Goal: Information Seeking & Learning: Check status

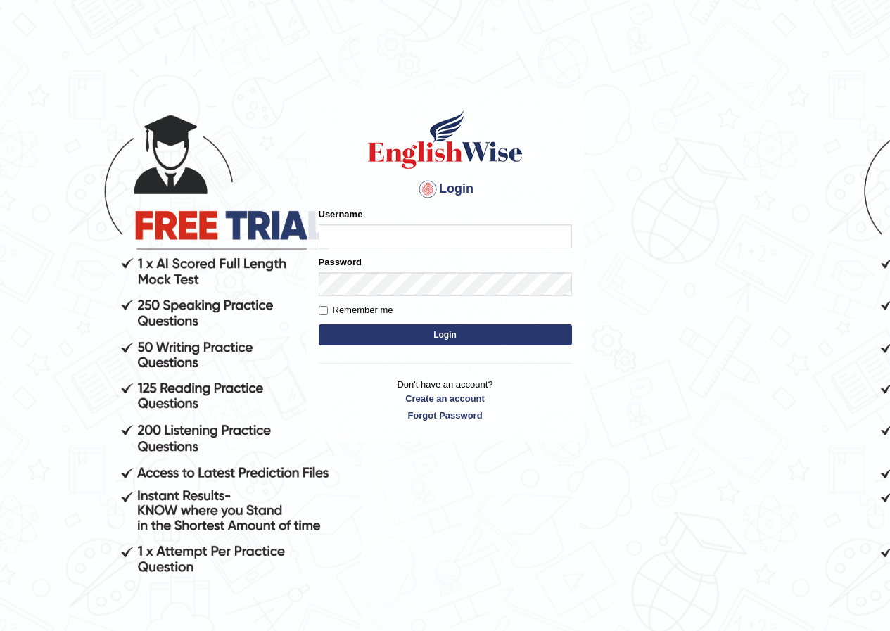
click at [512, 232] on input "Username" at bounding box center [445, 236] width 253 height 24
type input "Ridhima1"
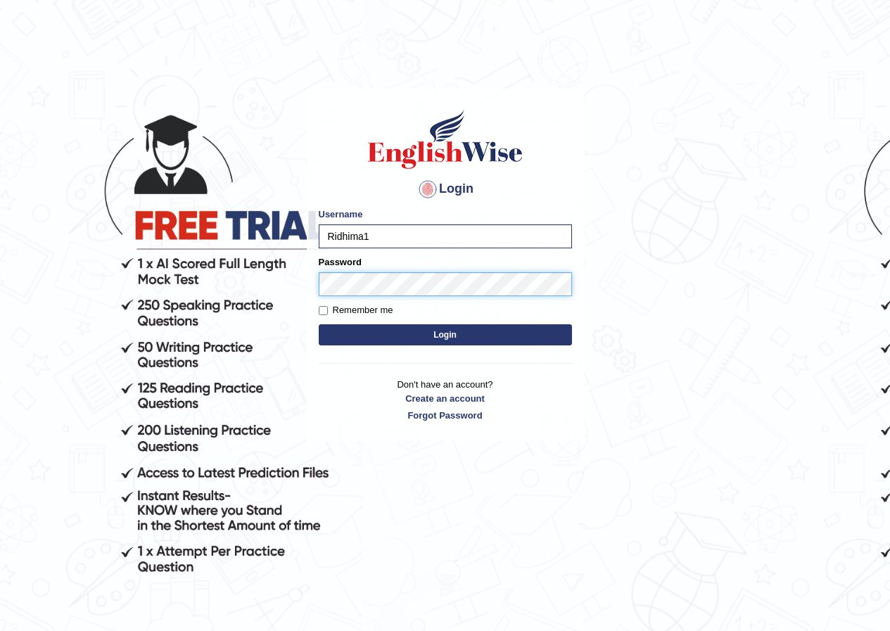
click at [319, 324] on button "Login" at bounding box center [445, 334] width 253 height 21
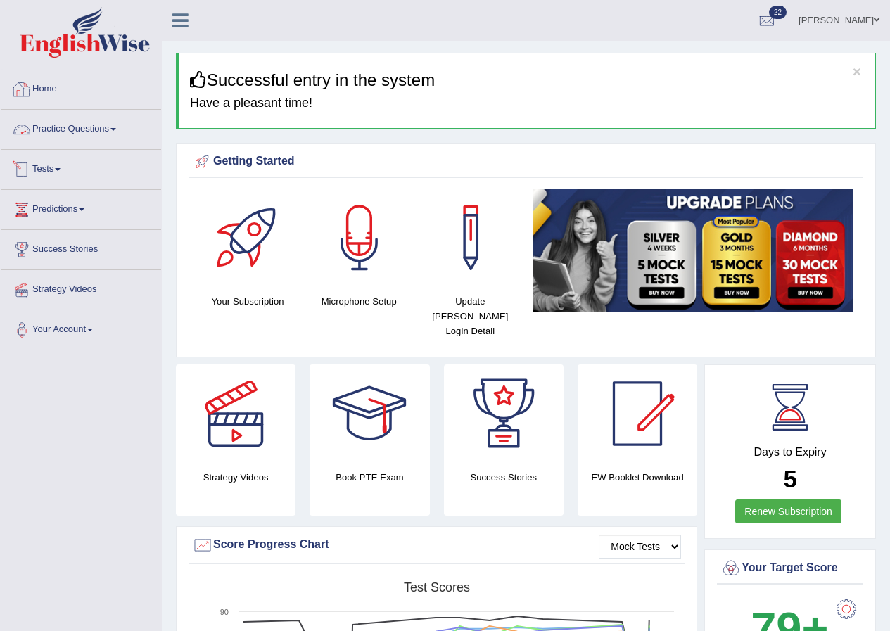
click at [48, 171] on link "Tests" at bounding box center [81, 167] width 160 height 35
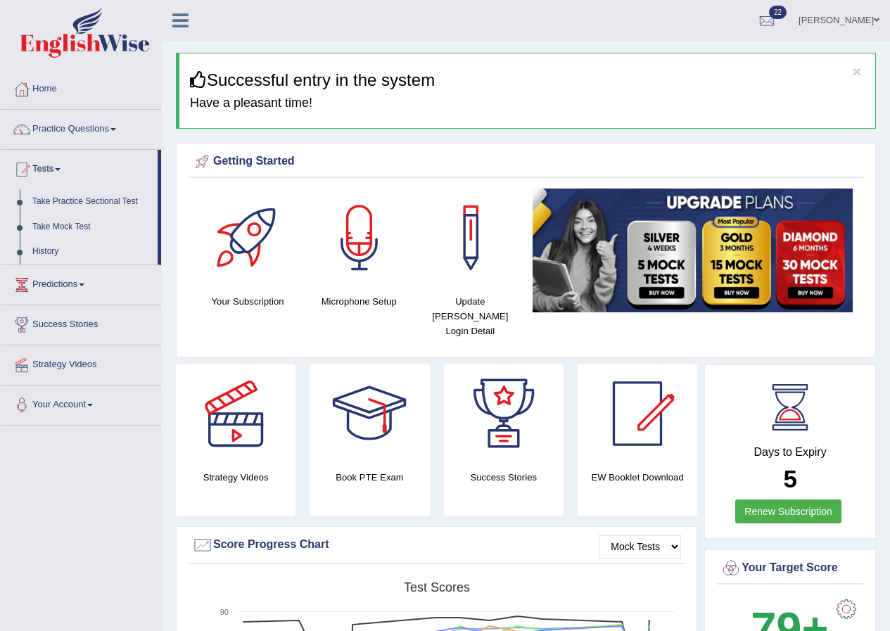
click at [75, 225] on link "Take Mock Test" at bounding box center [92, 226] width 132 height 25
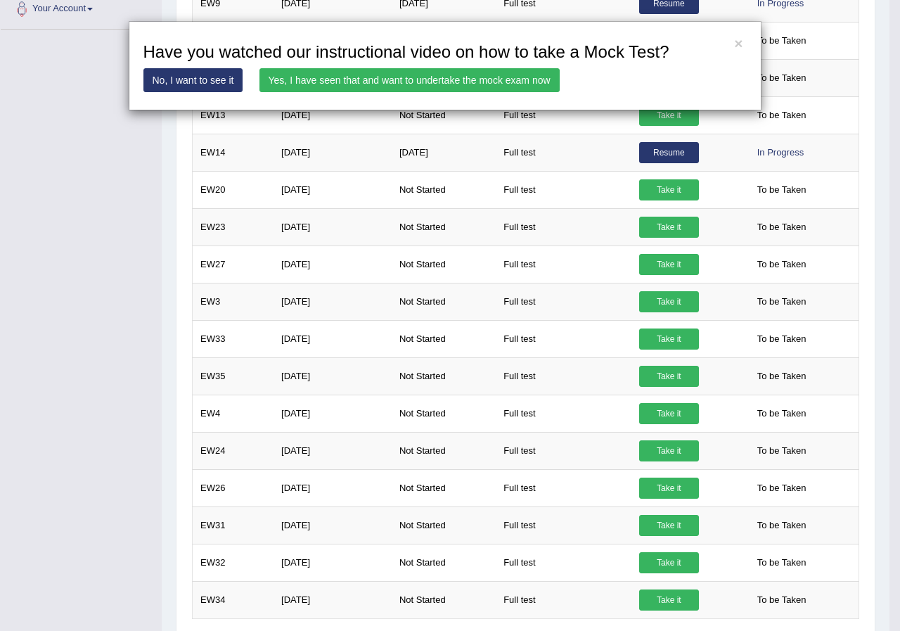
scroll to position [396, 0]
click at [385, 78] on link "Yes, I have seen that and want to undertake the mock exam now" at bounding box center [409, 80] width 300 height 24
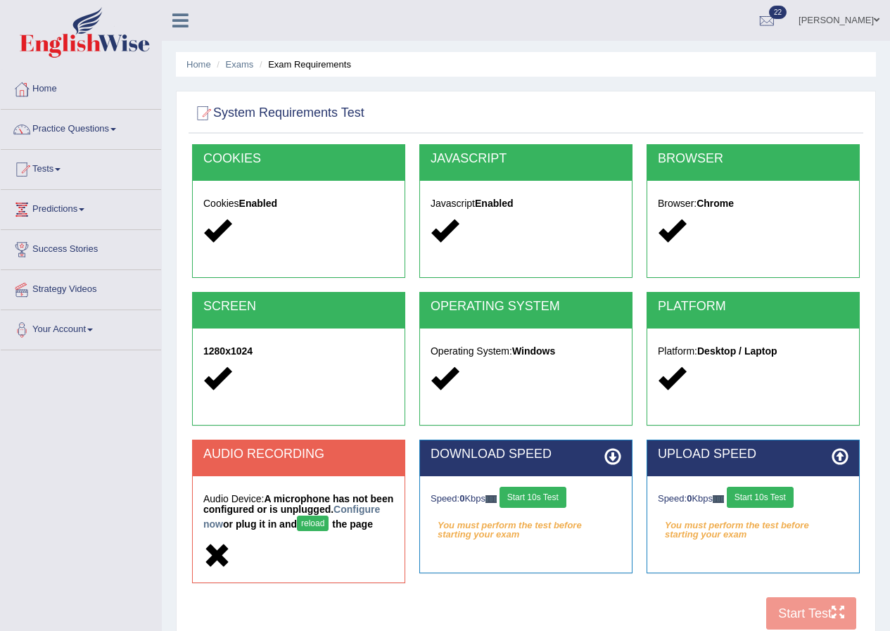
click at [534, 501] on button "Start 10s Test" at bounding box center [532, 497] width 67 height 21
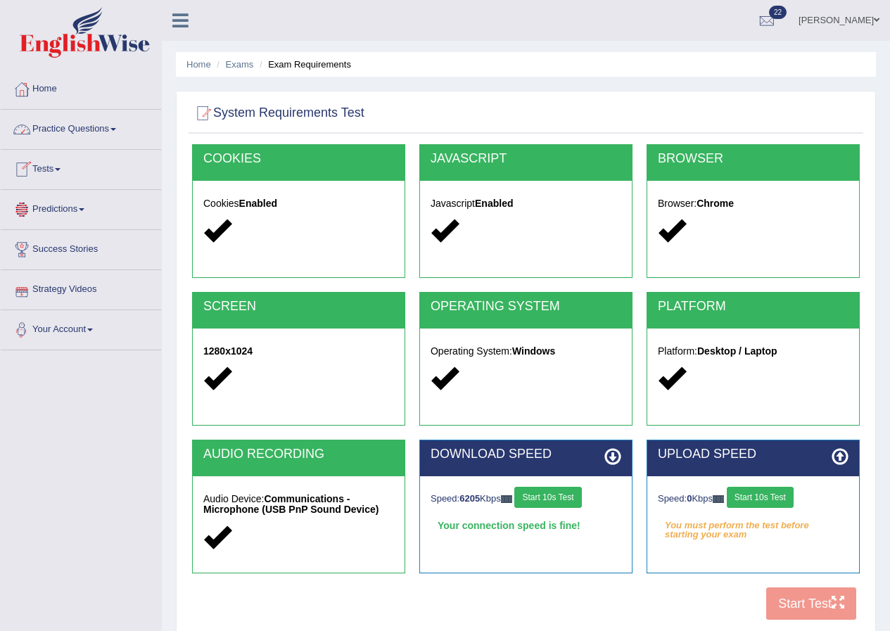
click at [747, 495] on button "Start 10s Test" at bounding box center [759, 497] width 67 height 21
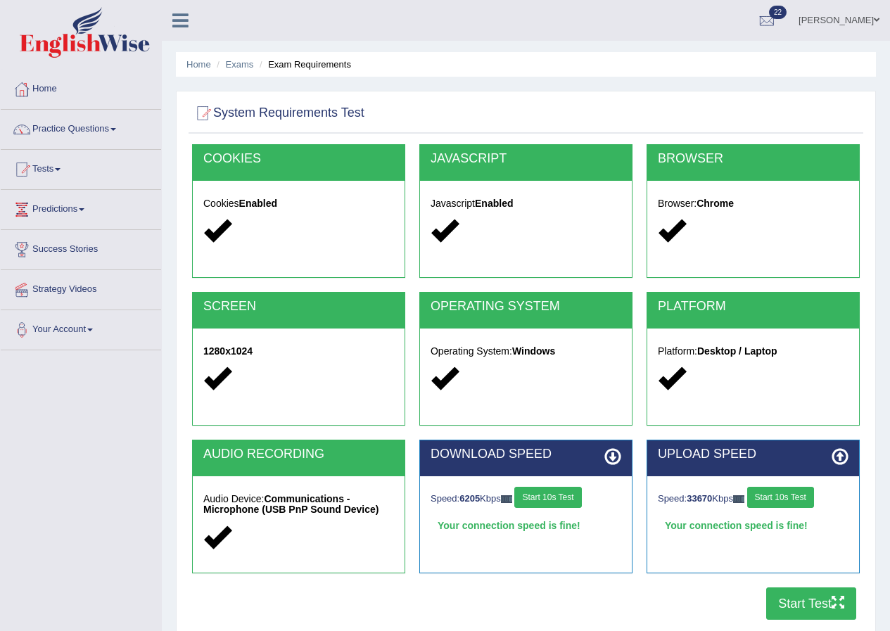
click at [782, 609] on button "Start Test" at bounding box center [811, 603] width 90 height 32
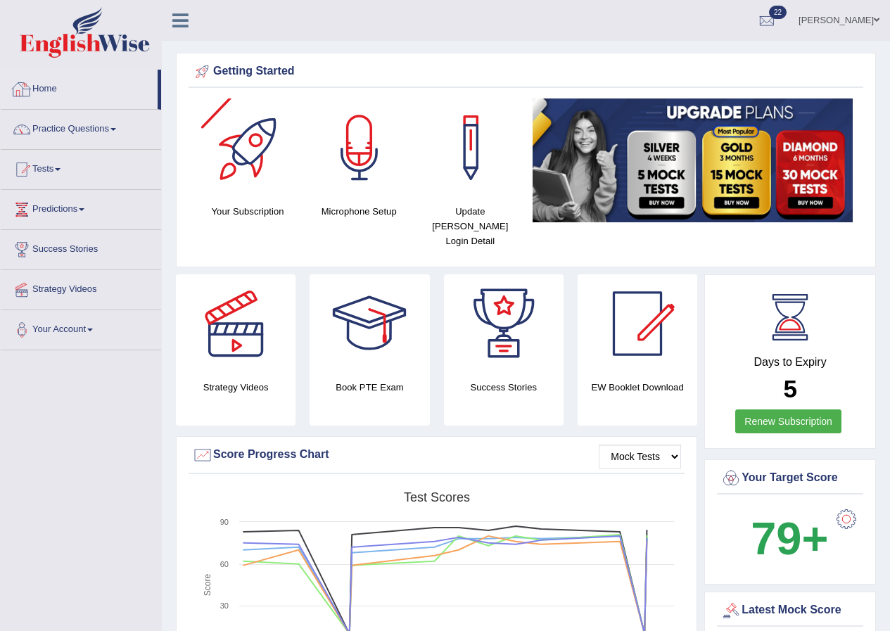
click at [46, 85] on link "Home" at bounding box center [79, 87] width 157 height 35
click at [43, 86] on link "Home" at bounding box center [79, 87] width 157 height 35
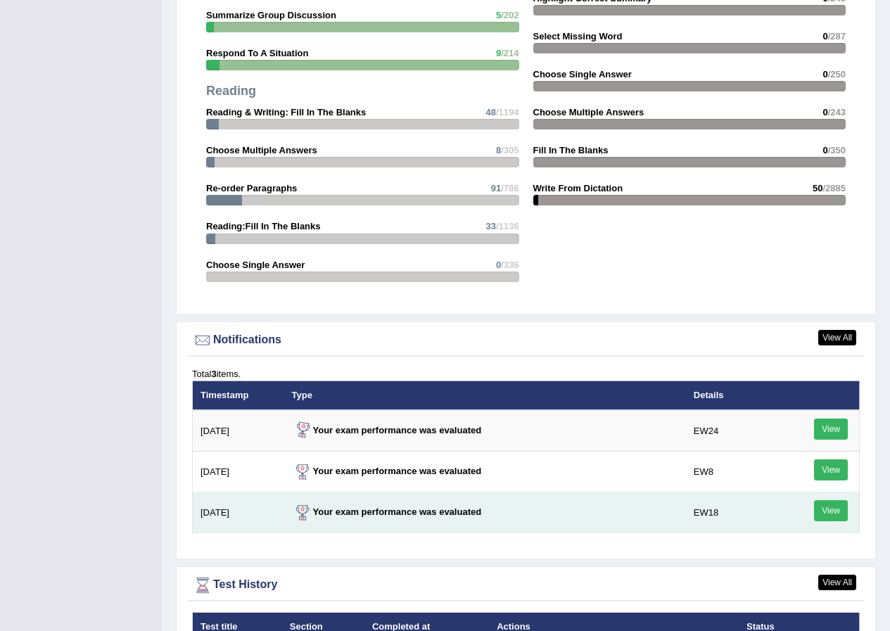
scroll to position [1617, 0]
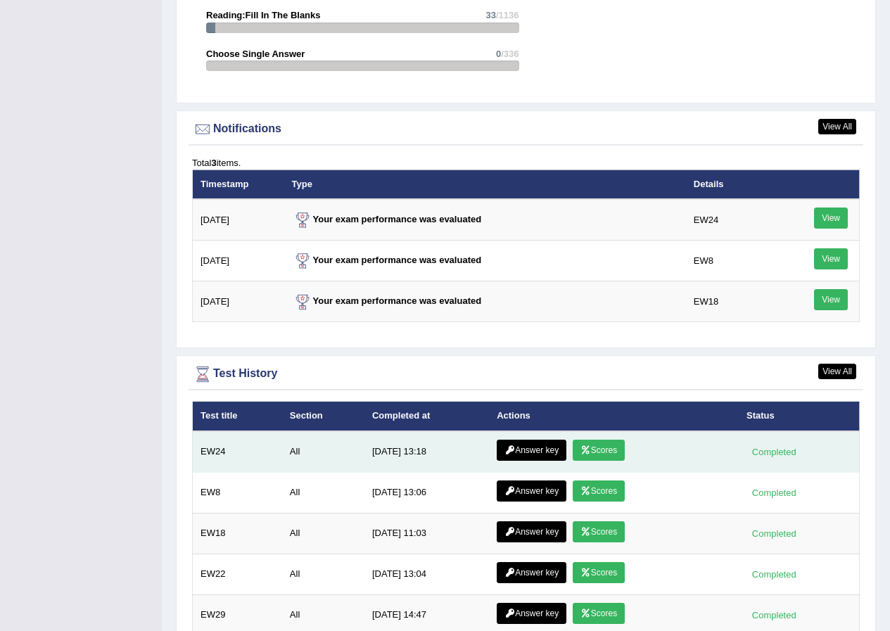
click at [588, 446] on icon at bounding box center [585, 450] width 11 height 8
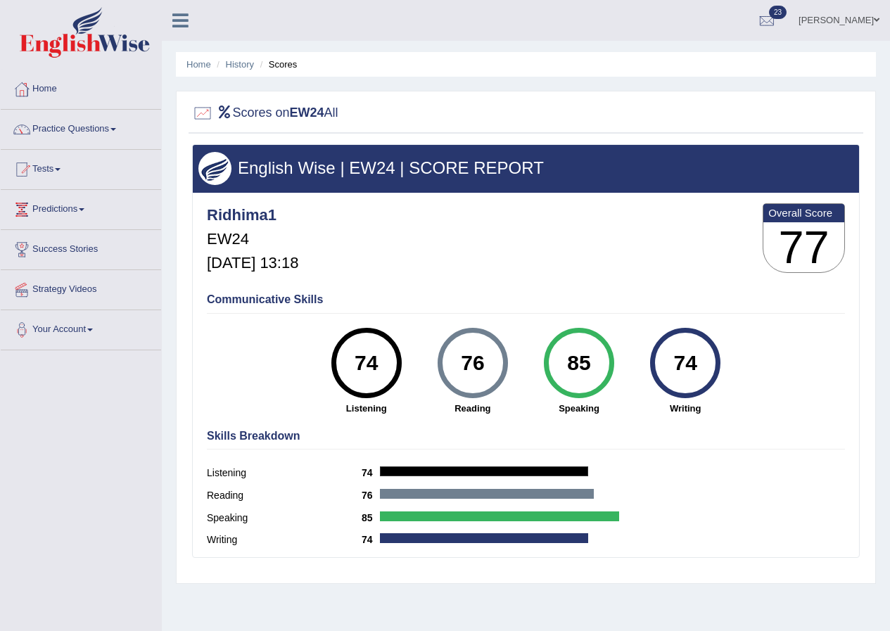
scroll to position [108, 0]
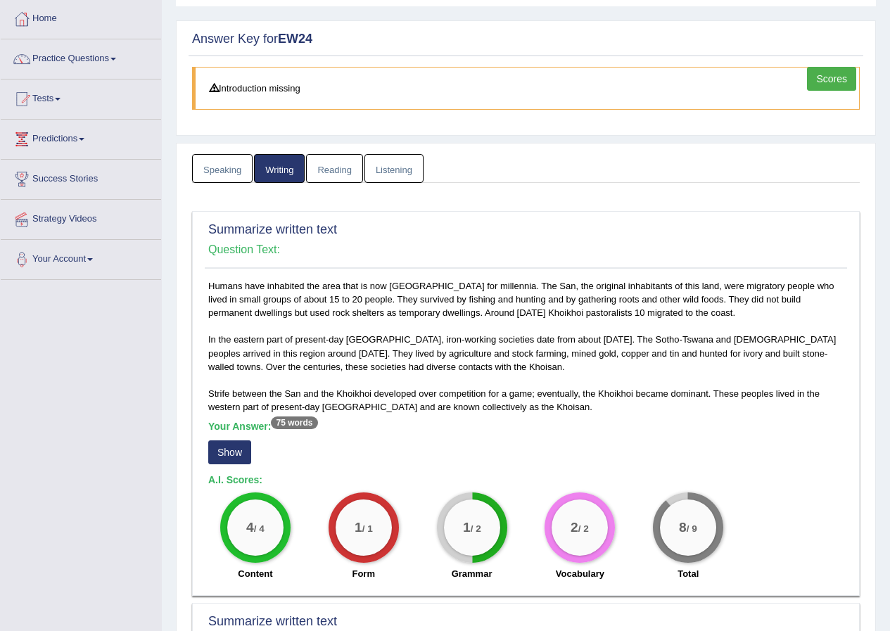
scroll to position [141, 0]
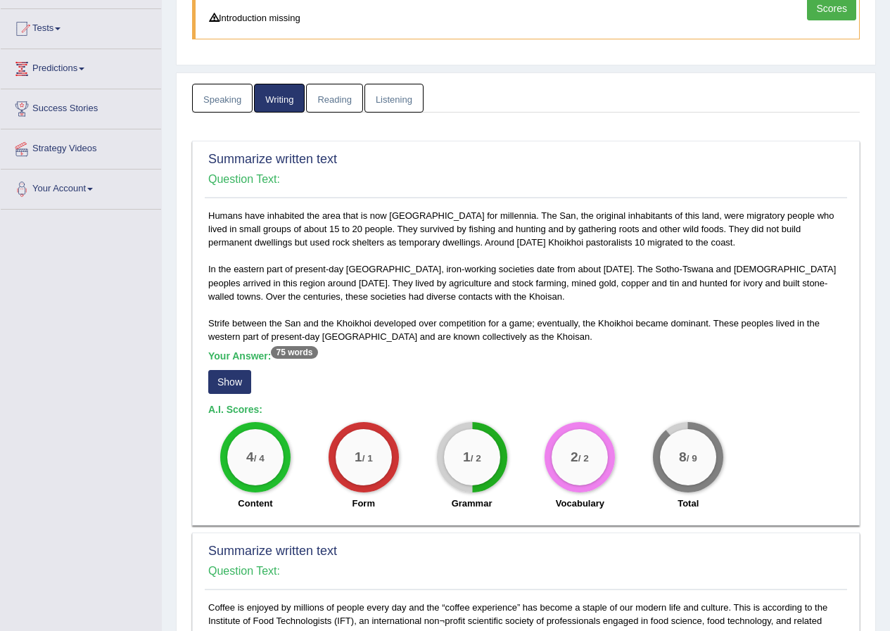
click at [226, 377] on button "Show" at bounding box center [229, 382] width 43 height 24
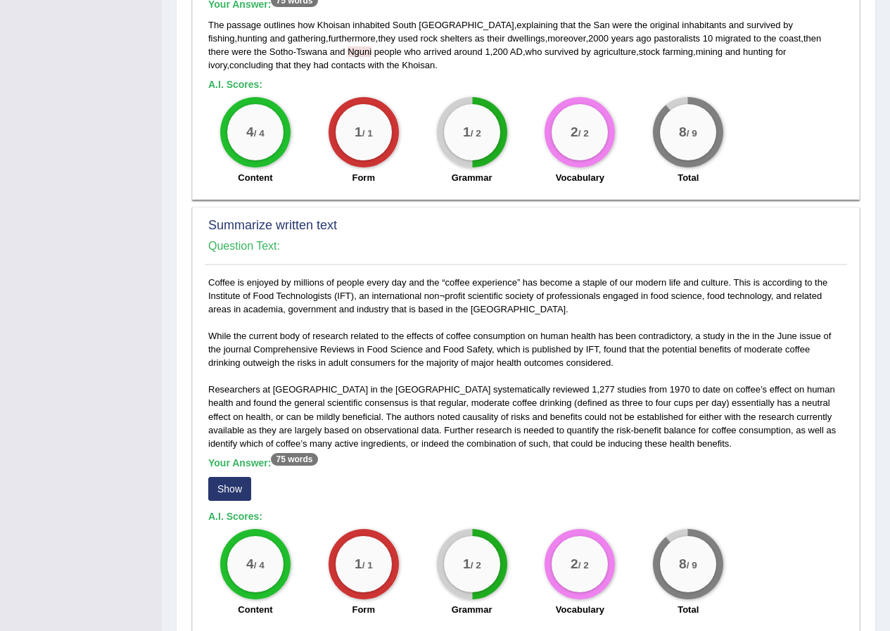
scroll to position [633, 0]
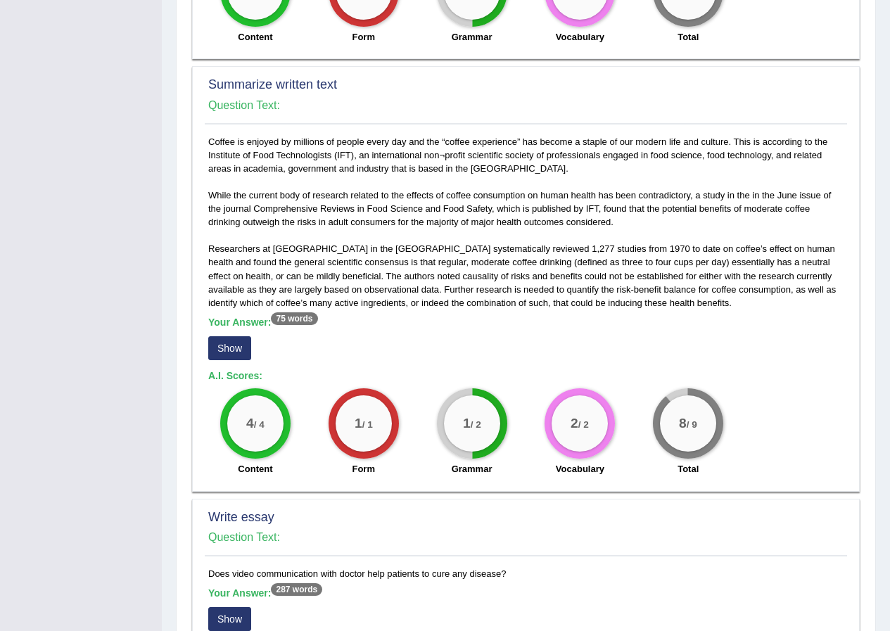
click at [226, 355] on button "Show" at bounding box center [229, 348] width 43 height 24
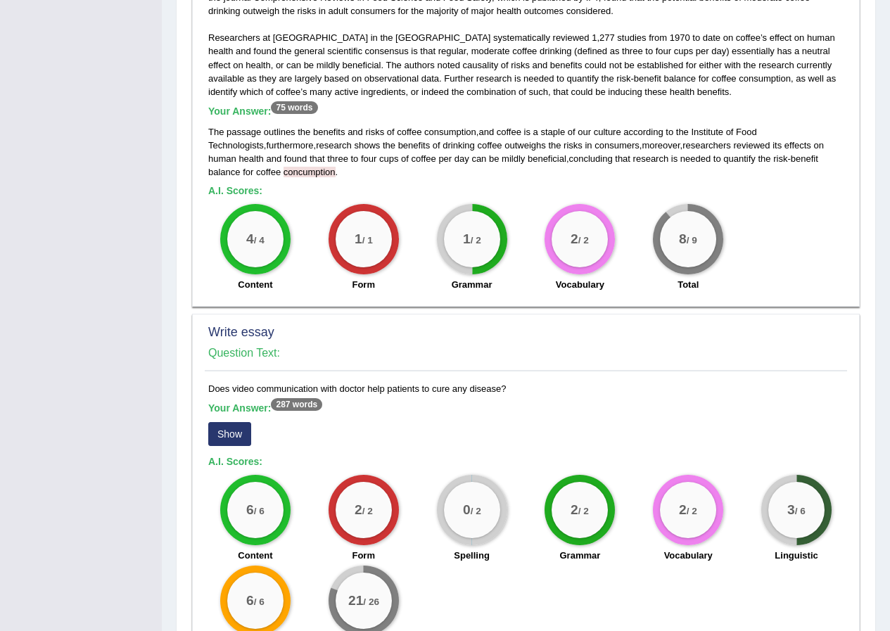
scroll to position [914, 0]
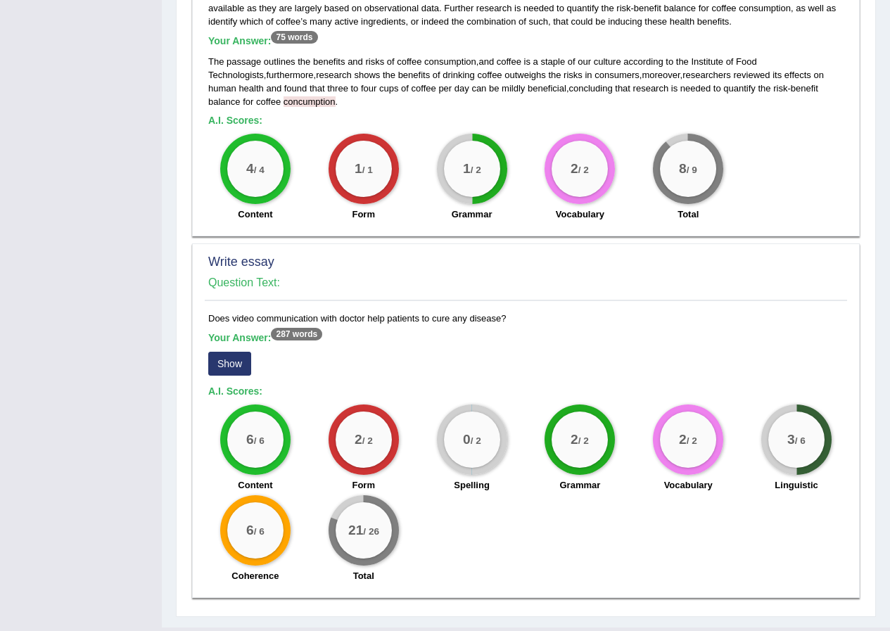
click at [237, 372] on button "Show" at bounding box center [229, 364] width 43 height 24
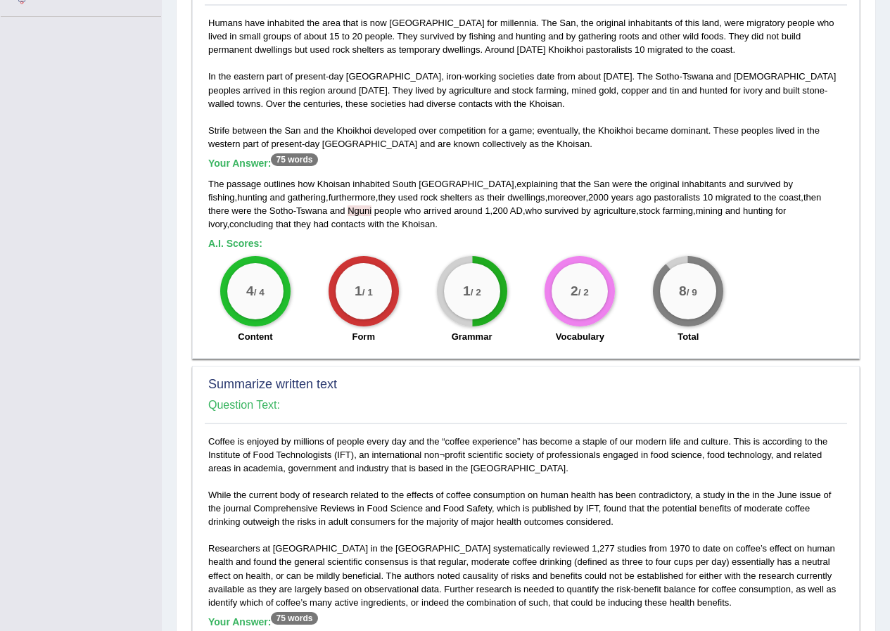
scroll to position [0, 0]
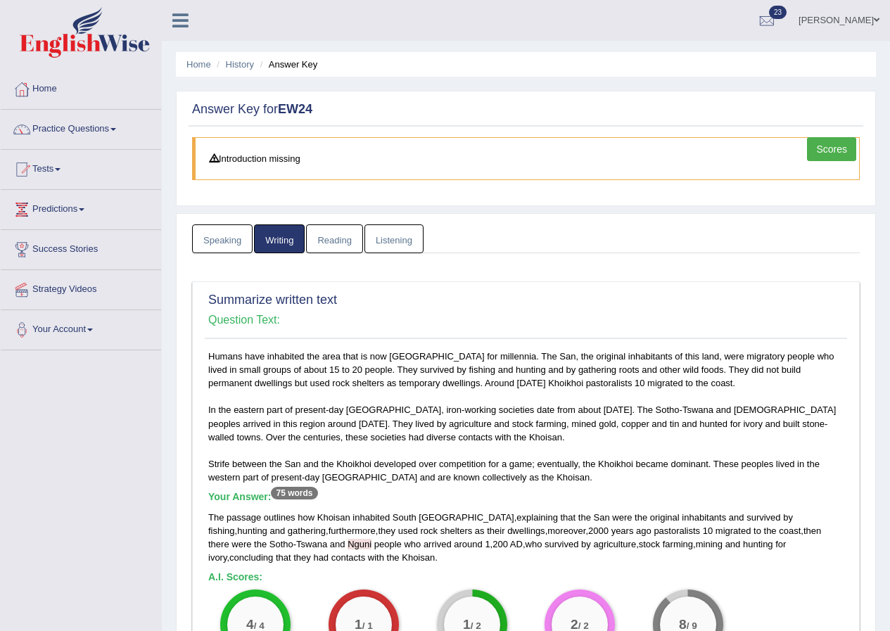
click at [328, 240] on link "Reading" at bounding box center [334, 238] width 56 height 29
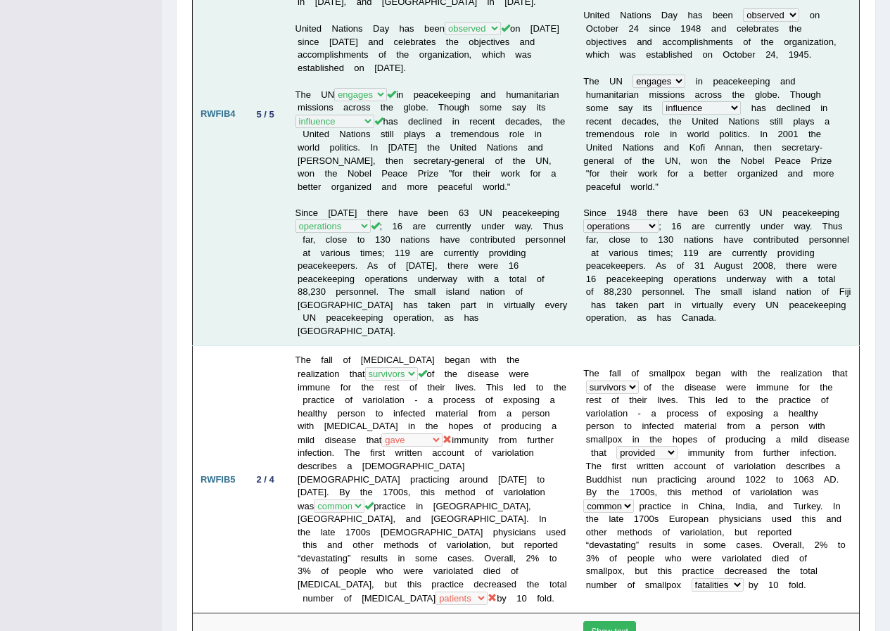
scroll to position [1758, 0]
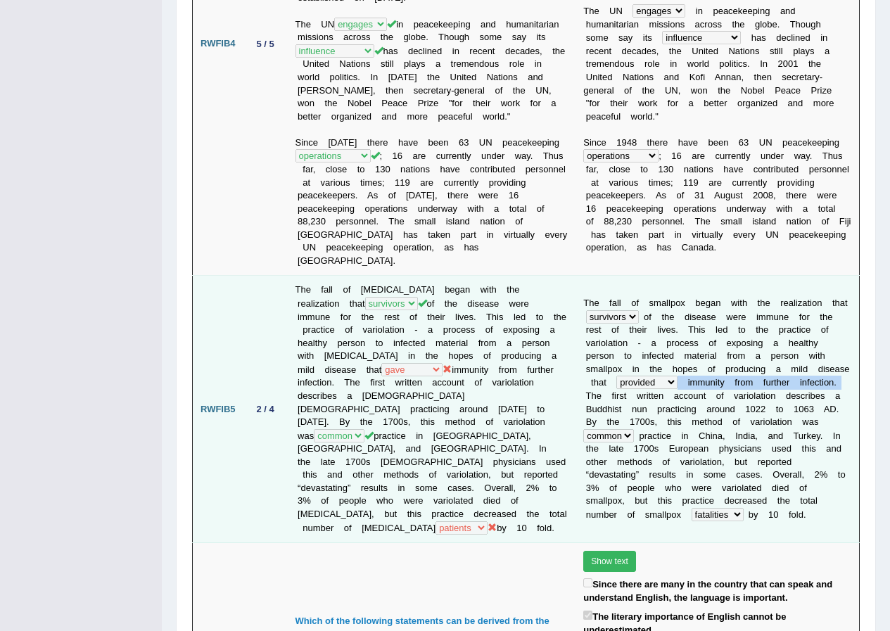
click at [649, 291] on td "T h e f a l l o f s m a l l p o x b e g a n w i t h t h e r e a l i z a t i o n…" at bounding box center [716, 409] width 283 height 267
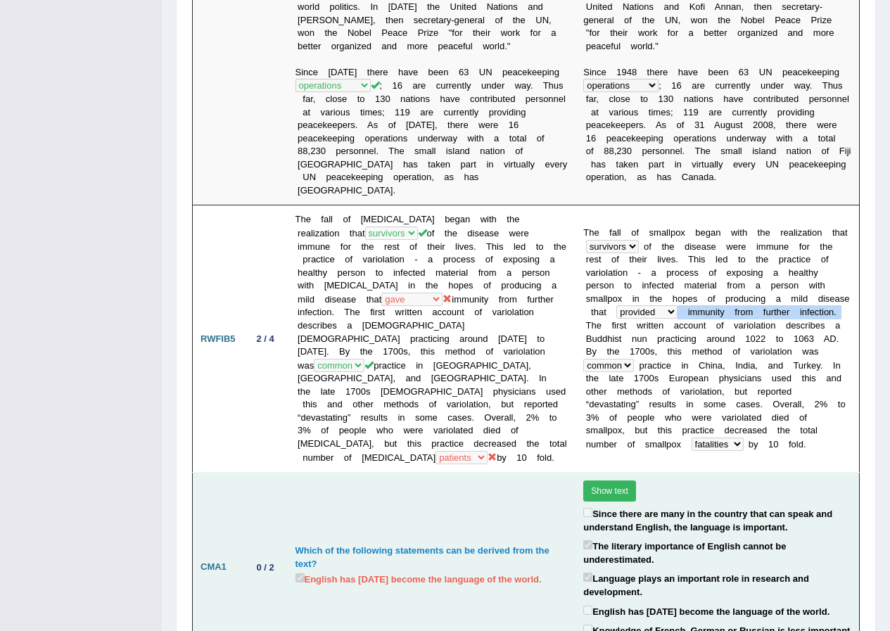
scroll to position [1899, 0]
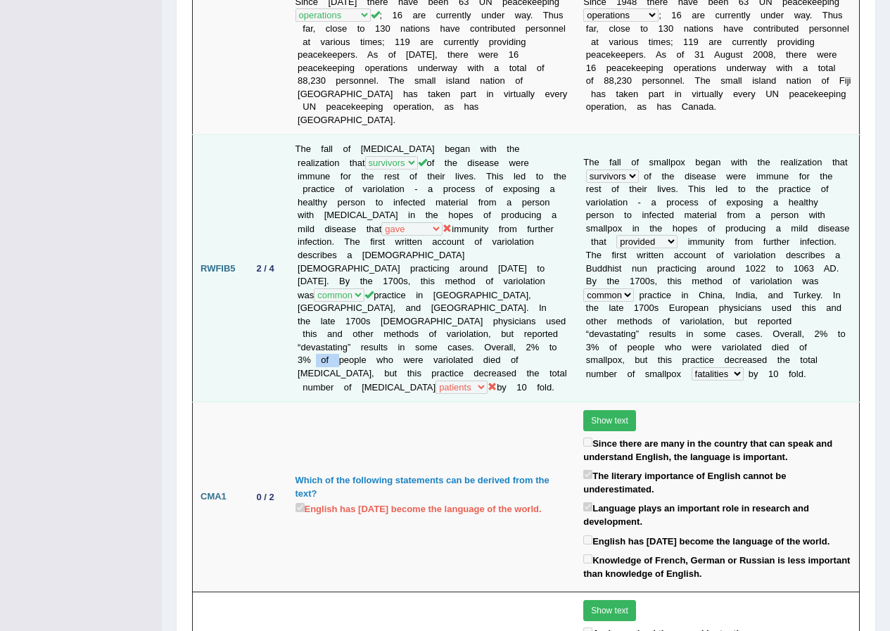
drag, startPoint x: 501, startPoint y: 258, endPoint x: 471, endPoint y: 260, distance: 30.3
click at [471, 260] on td "The fall of smallpox began with the realization that people victims patients su…" at bounding box center [432, 268] width 288 height 267
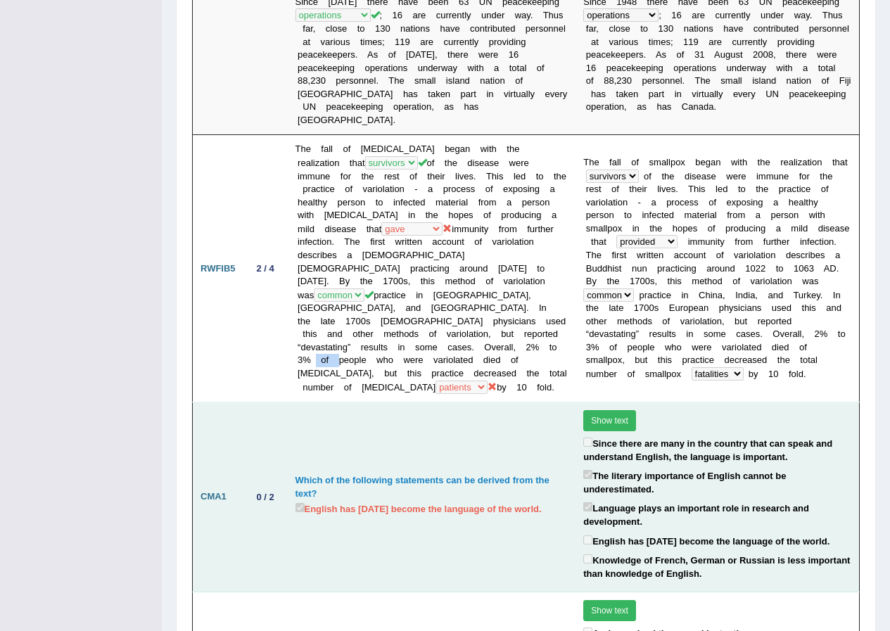
scroll to position [1969, 0]
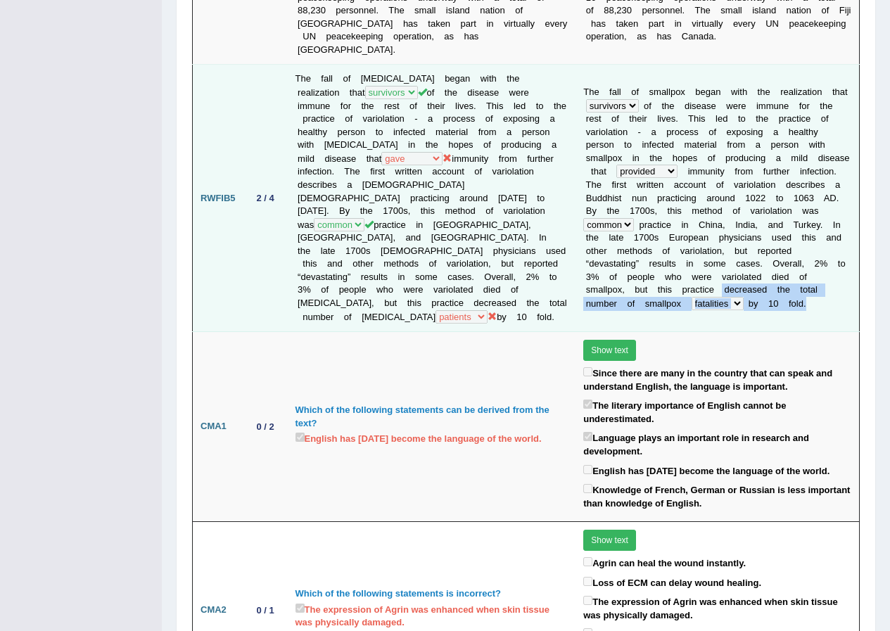
drag, startPoint x: 719, startPoint y: 195, endPoint x: 827, endPoint y: 209, distance: 109.1
click at [827, 209] on td "T h e f a l l o f s m a l l p o x b e g a n w i t h t h e r e a l i z a t i o n…" at bounding box center [716, 198] width 283 height 267
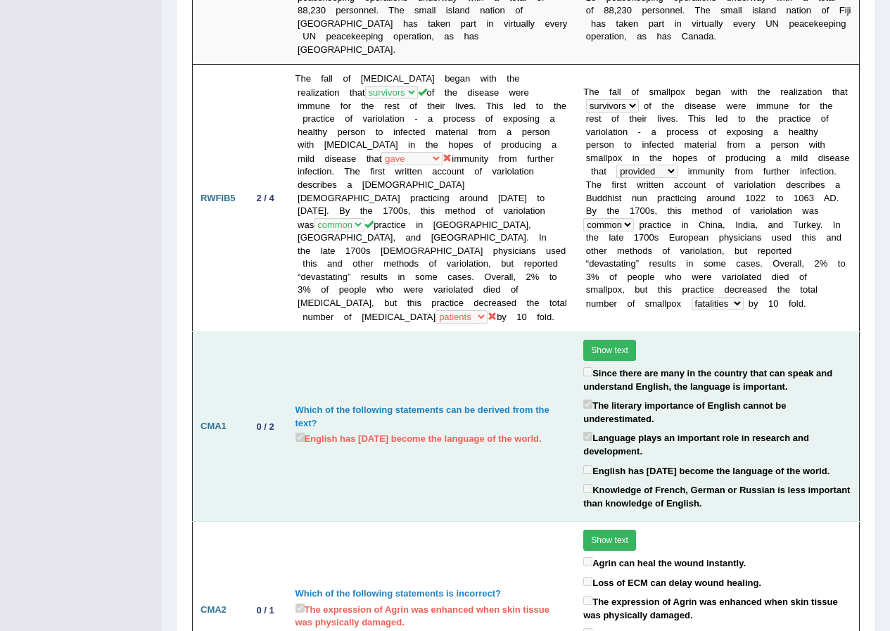
click at [637, 429] on label "Language plays an important role in research and development." at bounding box center [717, 443] width 268 height 29
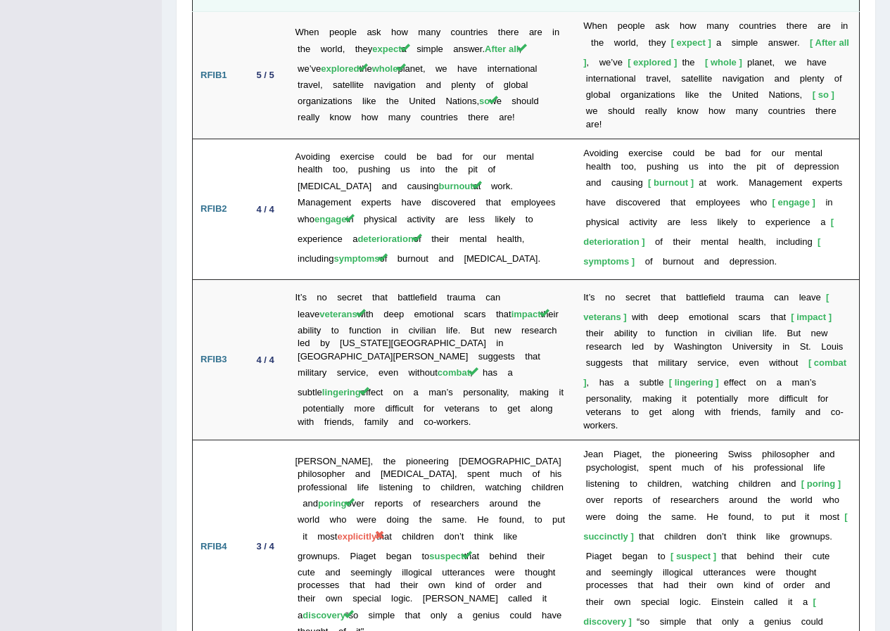
scroll to position [3164, 0]
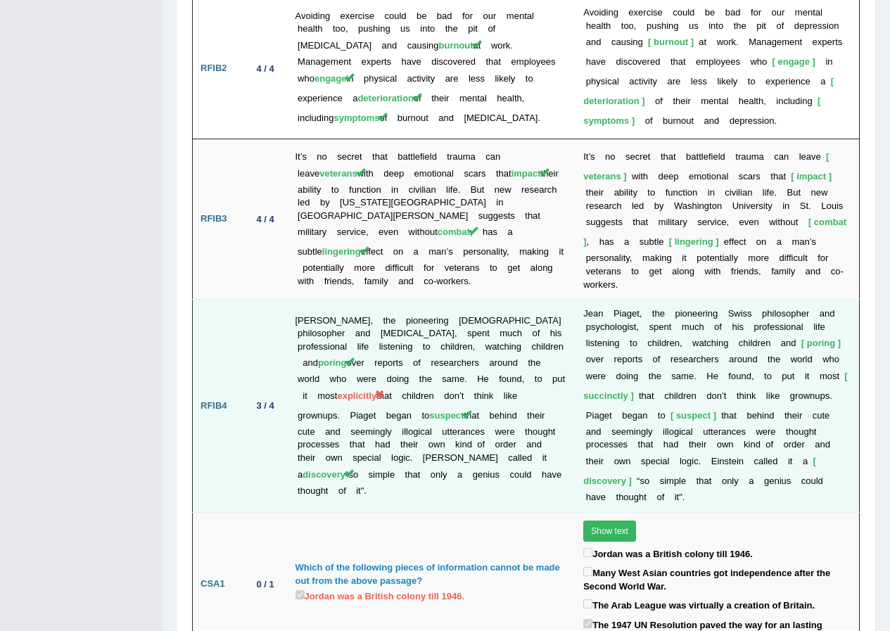
click at [626, 371] on span "succinctly" at bounding box center [715, 386] width 264 height 30
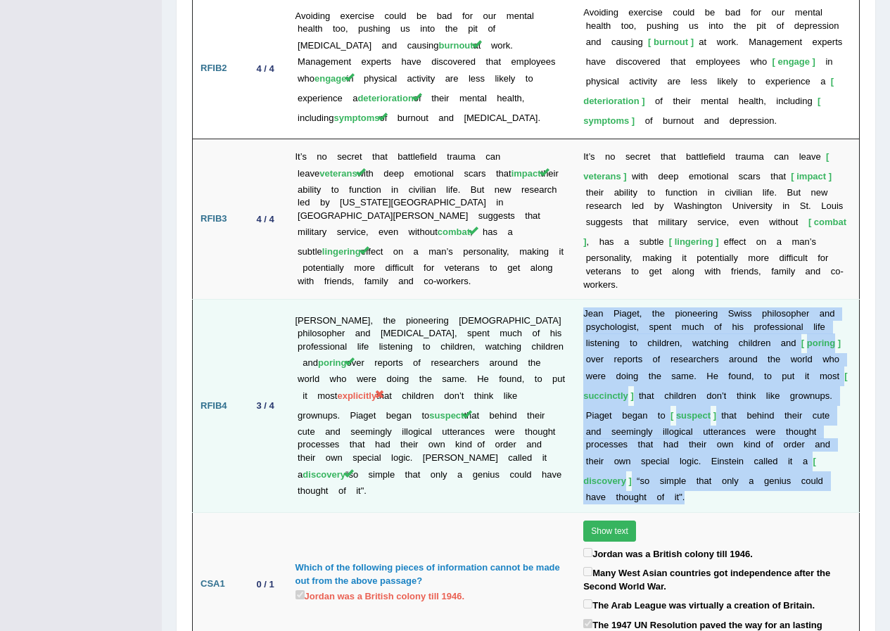
click at [626, 371] on span "succinctly" at bounding box center [715, 386] width 264 height 30
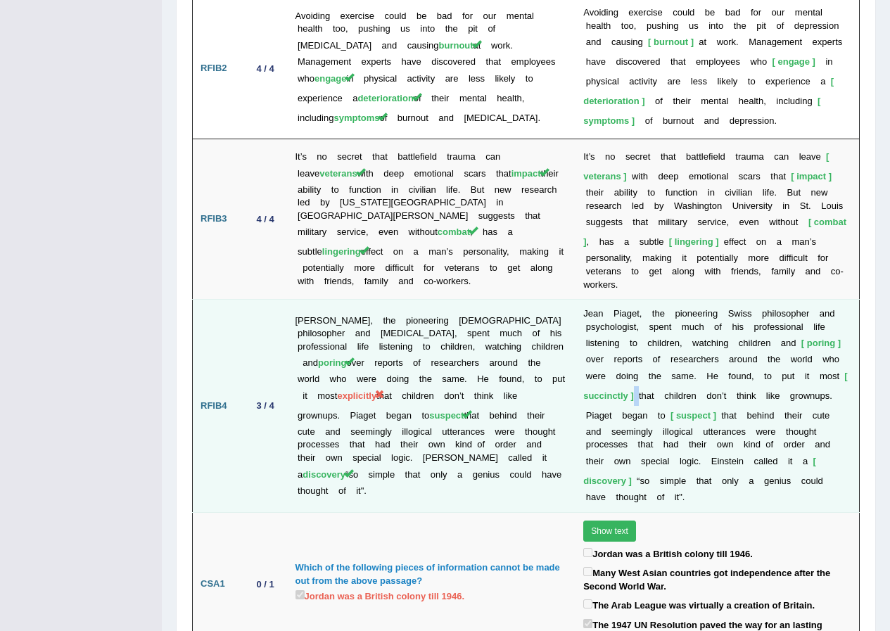
click at [626, 371] on span "succinctly" at bounding box center [715, 386] width 264 height 30
click at [636, 456] on b at bounding box center [638, 461] width 5 height 11
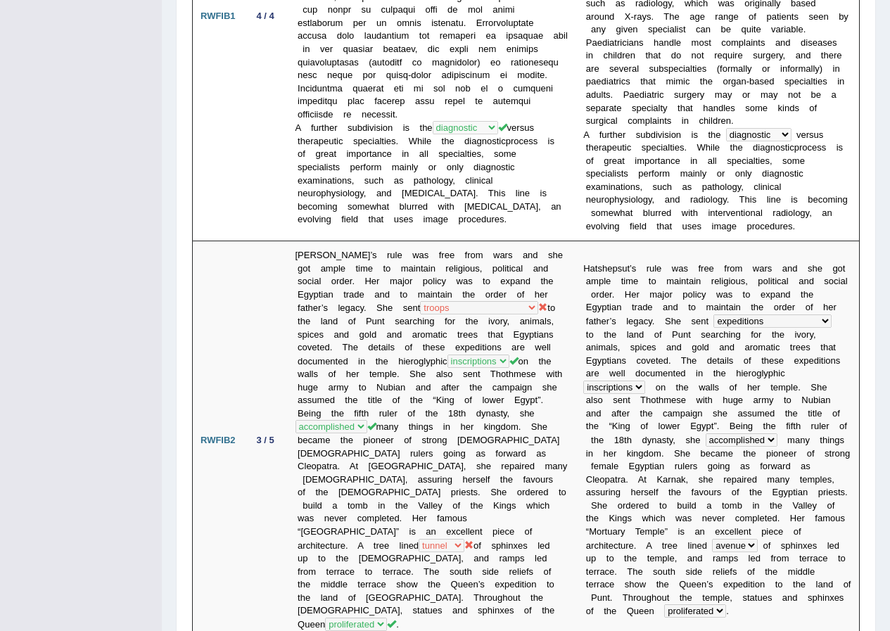
scroll to position [0, 0]
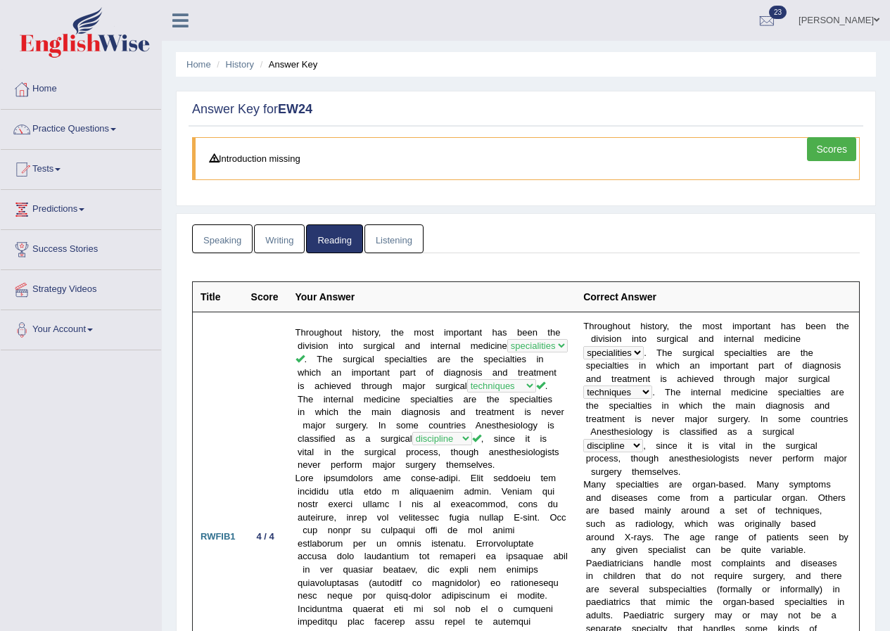
click at [281, 240] on link "Writing" at bounding box center [279, 238] width 51 height 29
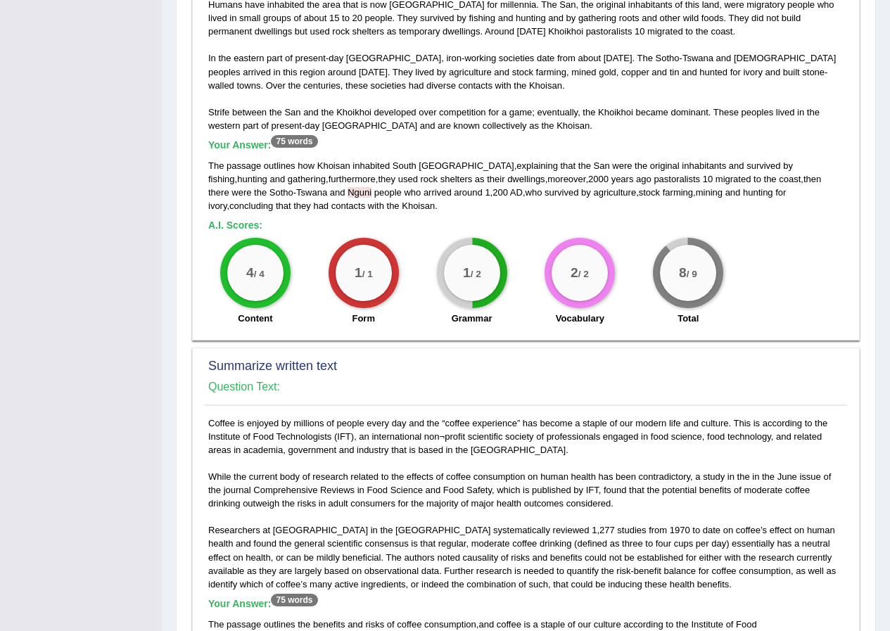
scroll to position [281, 0]
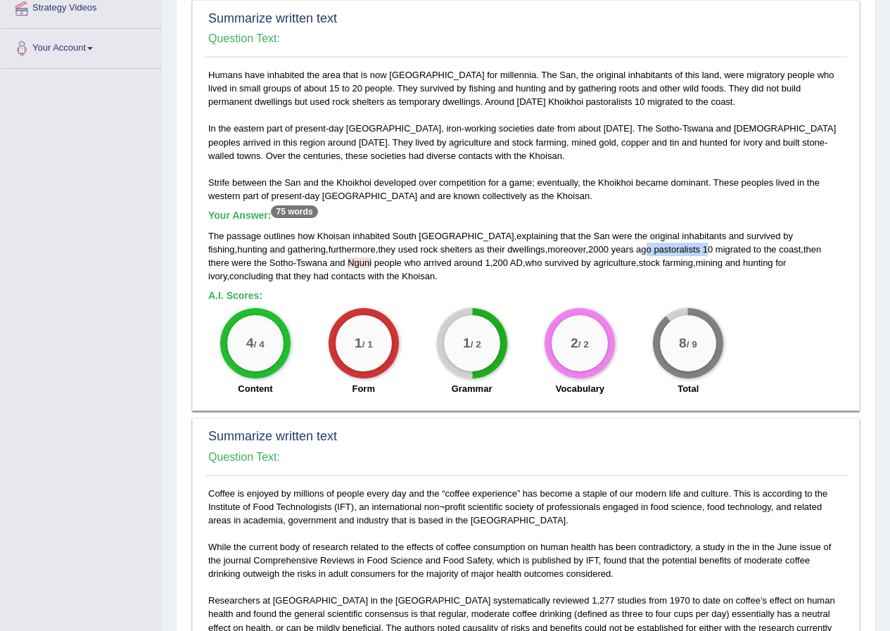
drag, startPoint x: 641, startPoint y: 250, endPoint x: 576, endPoint y: 251, distance: 64.7
click at [576, 251] on div "The passage outlines how Khoisan inhabited South Africa , explaining that the S…" at bounding box center [525, 255] width 635 height 53
drag, startPoint x: 538, startPoint y: 102, endPoint x: 617, endPoint y: 103, distance: 79.5
click at [617, 103] on div "Humans have inhabited the area that is now South Africa for millennia. The San,…" at bounding box center [526, 235] width 642 height 335
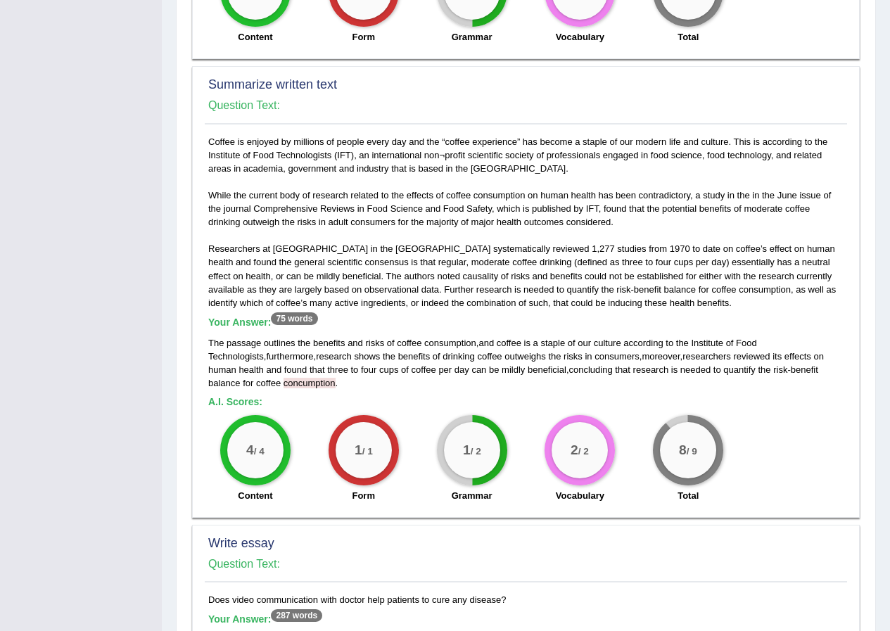
scroll to position [703, 0]
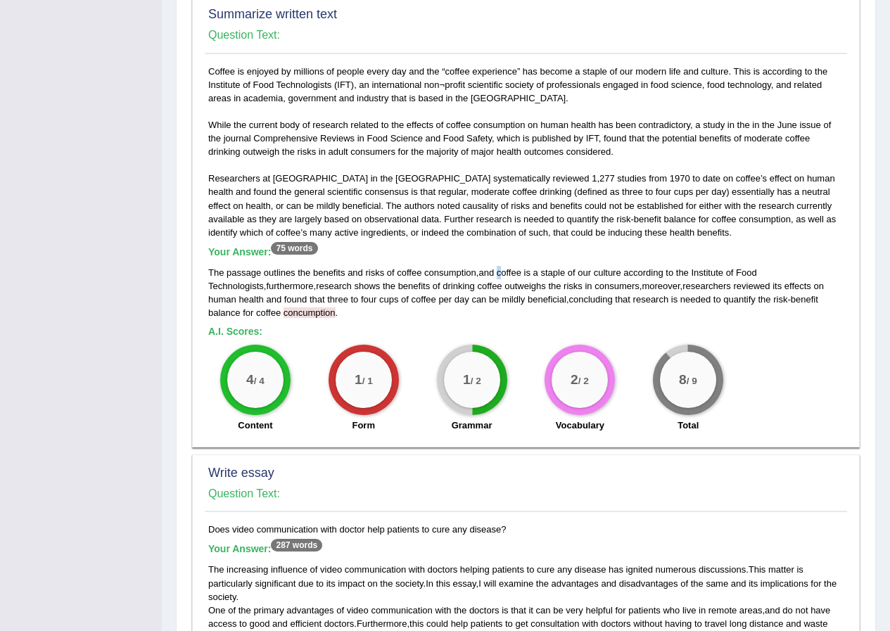
click at [503, 270] on span "coffee" at bounding box center [508, 272] width 25 height 11
click at [641, 281] on span "moreover" at bounding box center [660, 286] width 38 height 11
drag, startPoint x: 497, startPoint y: 274, endPoint x: 482, endPoint y: 274, distance: 15.5
click at [482, 274] on div "The passage outlines the benefits and risks of coffee consumption , and coffee …" at bounding box center [525, 292] width 635 height 53
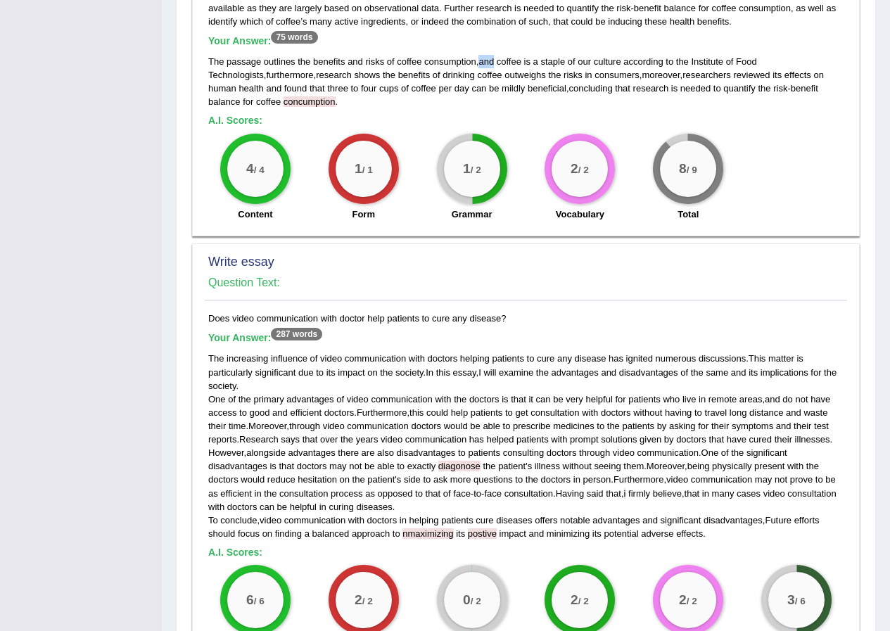
scroll to position [1107, 0]
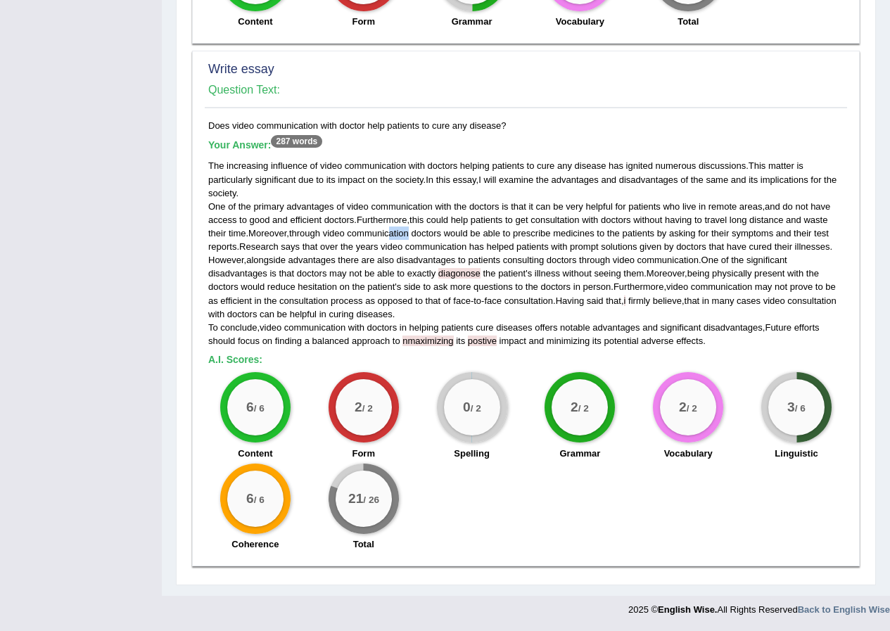
drag, startPoint x: 413, startPoint y: 233, endPoint x: 396, endPoint y: 238, distance: 17.4
click at [396, 238] on span "communication" at bounding box center [377, 233] width 61 height 11
drag, startPoint x: 240, startPoint y: 288, endPoint x: 335, endPoint y: 293, distance: 95.7
click at [335, 293] on div "The increasing influence of video communication with doctors helping patients t…" at bounding box center [525, 253] width 635 height 188
click at [690, 274] on div "The increasing influence of video communication with doctors helping patients t…" at bounding box center [525, 253] width 635 height 188
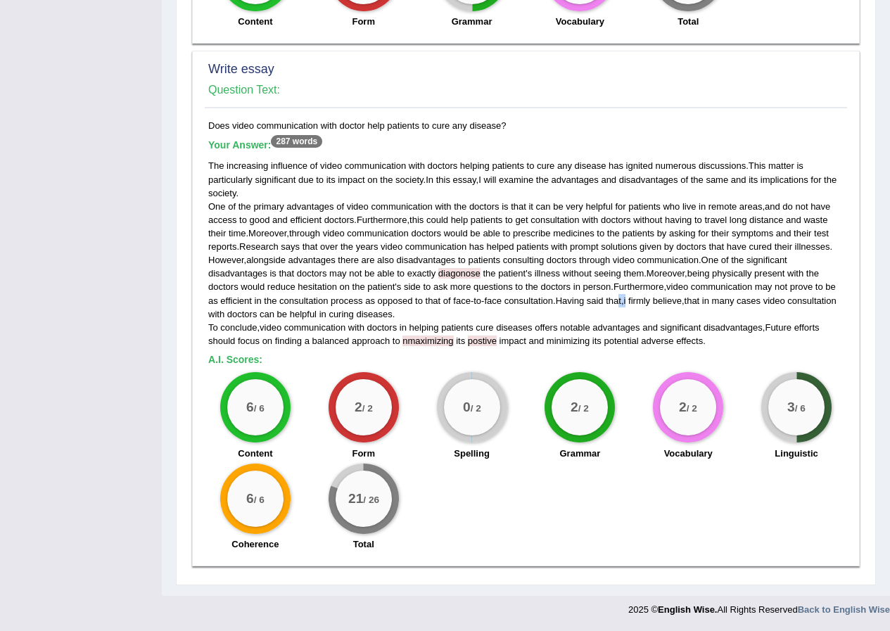
drag, startPoint x: 631, startPoint y: 298, endPoint x: 620, endPoint y: 302, distance: 11.8
click at [620, 302] on div "The increasing influence of video communication with doctors helping patients t…" at bounding box center [525, 253] width 635 height 188
click at [643, 359] on h5 "A.I. Scores:" at bounding box center [525, 359] width 635 height 11
click at [776, 300] on span "video" at bounding box center [774, 300] width 22 height 11
drag, startPoint x: 629, startPoint y: 302, endPoint x: 763, endPoint y: 302, distance: 133.6
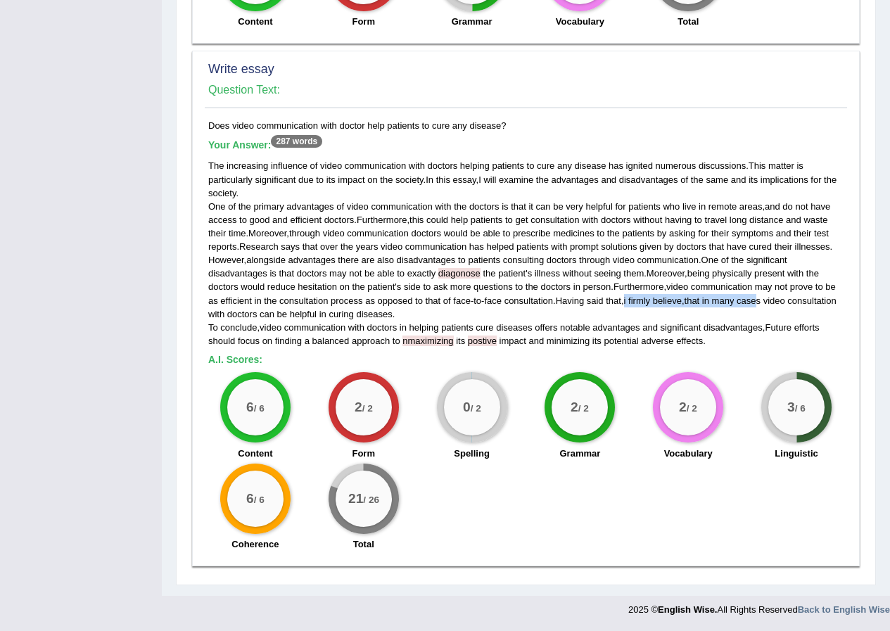
click at [763, 302] on div "The increasing influence of video communication with doctors helping patients t…" at bounding box center [525, 253] width 635 height 188
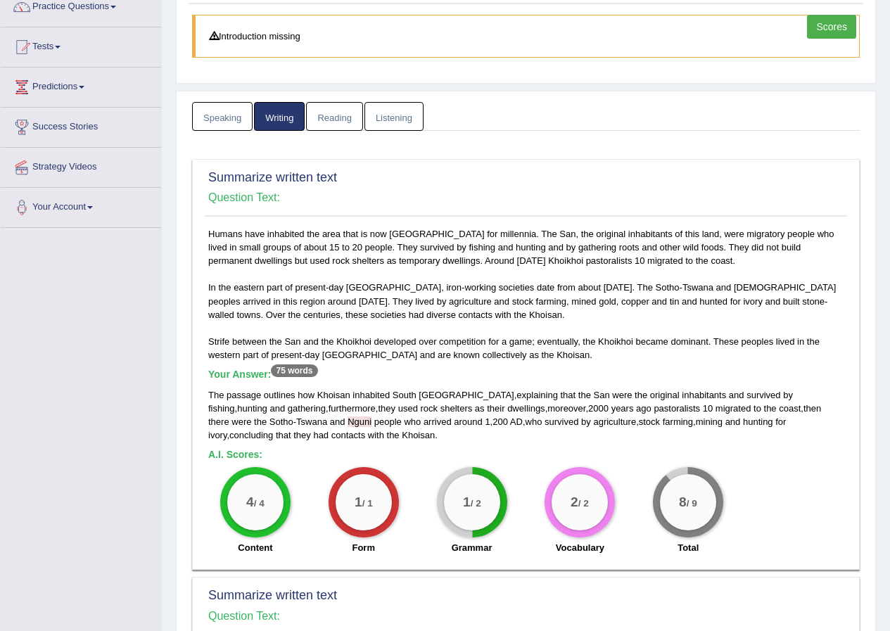
scroll to position [0, 0]
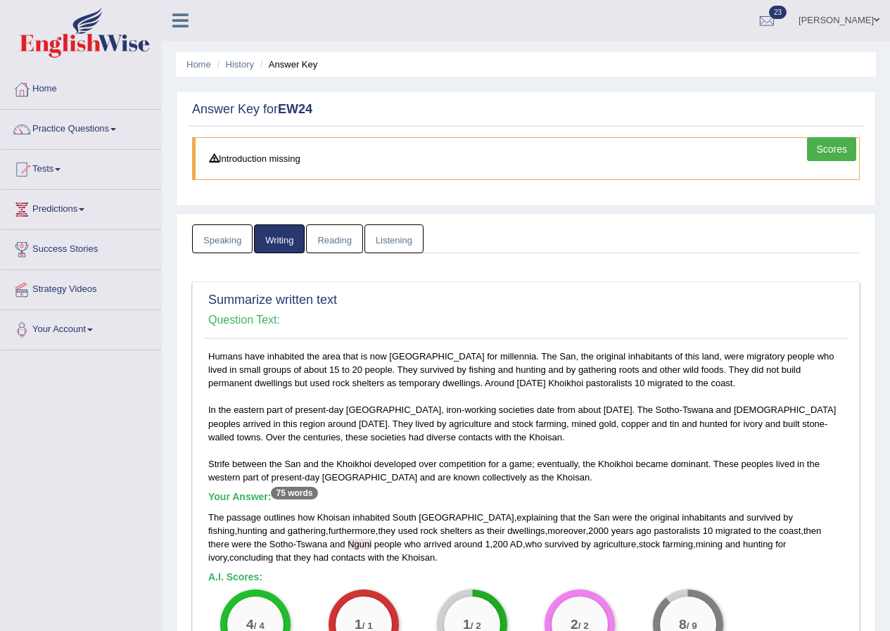
click at [390, 238] on link "Listening" at bounding box center [393, 238] width 59 height 29
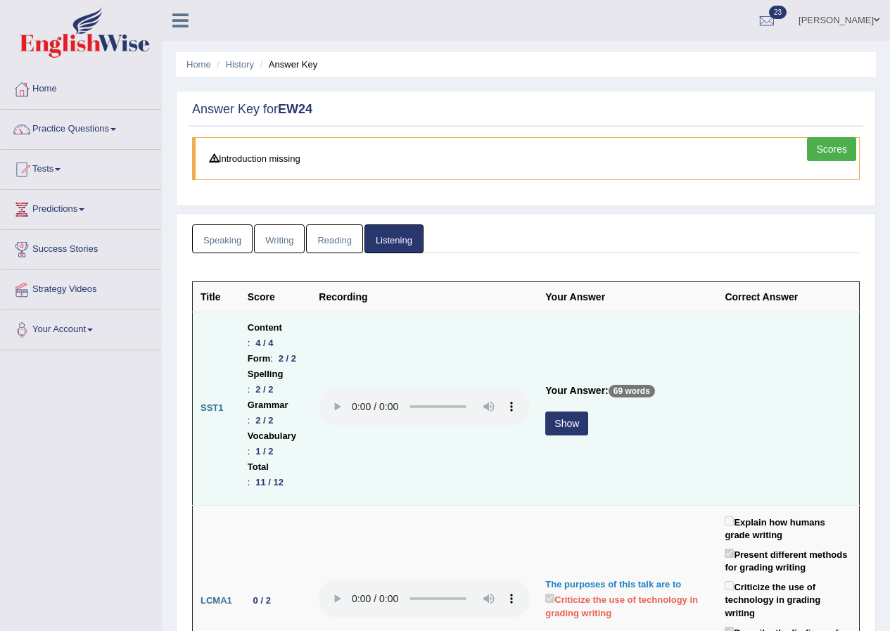
click at [588, 411] on button "Show" at bounding box center [566, 423] width 43 height 24
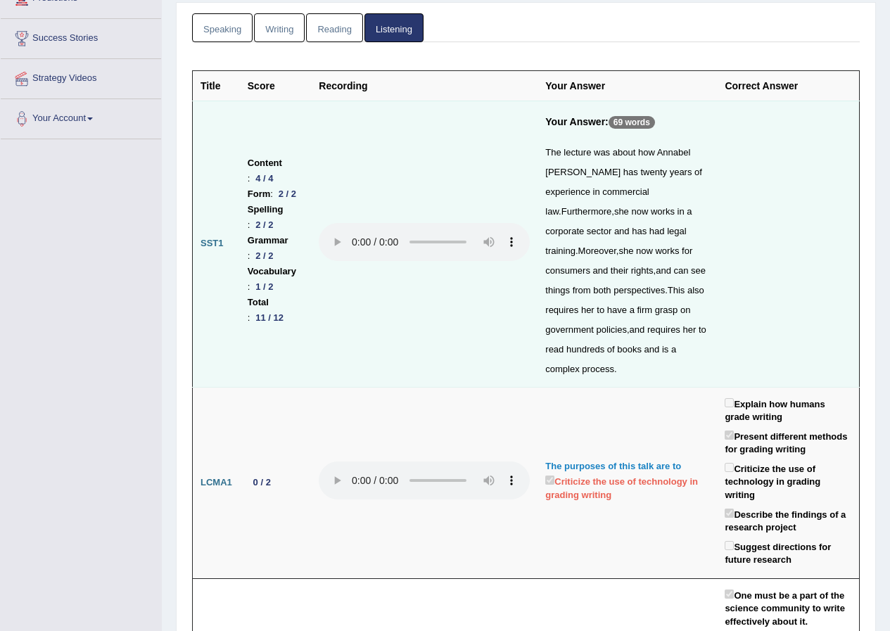
scroll to position [281, 0]
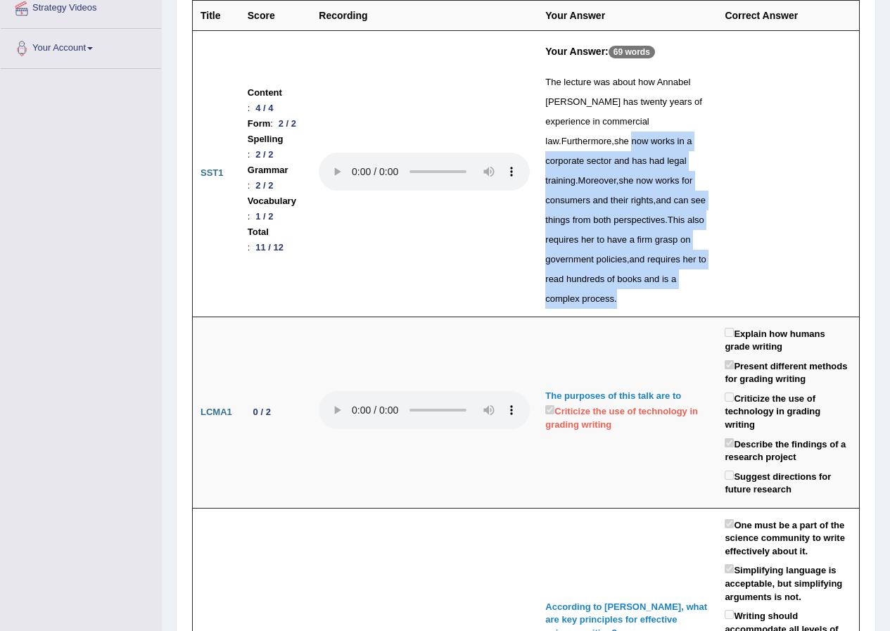
drag, startPoint x: 595, startPoint y: 158, endPoint x: 757, endPoint y: 177, distance: 162.9
click at [757, 177] on tr "SST1 Content : 4 / 4 Form : 2 / 2 Spelling : 2 / 2 Grammar : 2 / 2 Vocabulary :…" at bounding box center [526, 173] width 667 height 286
click at [759, 177] on td at bounding box center [788, 173] width 142 height 286
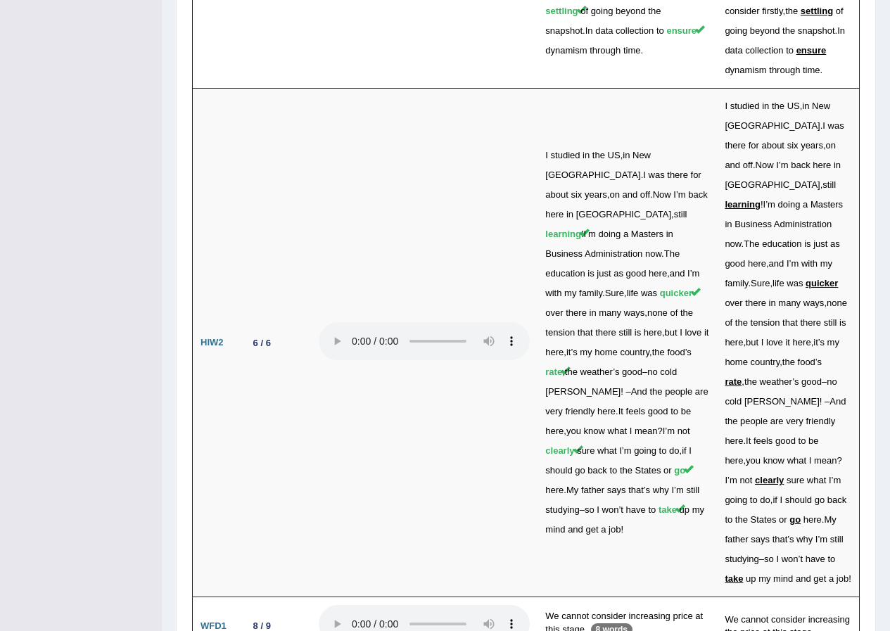
scroll to position [4216, 0]
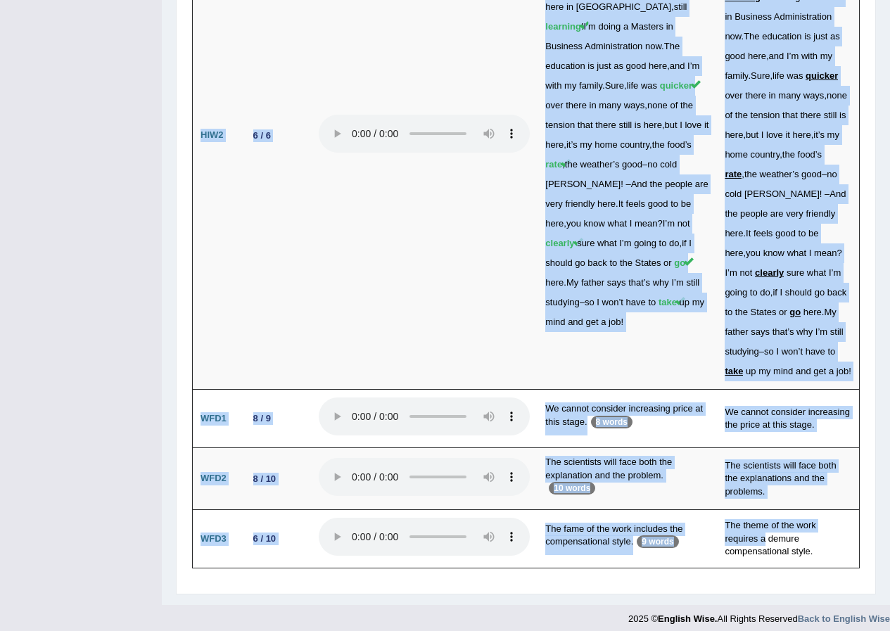
drag, startPoint x: 728, startPoint y: 534, endPoint x: 861, endPoint y: 556, distance: 134.8
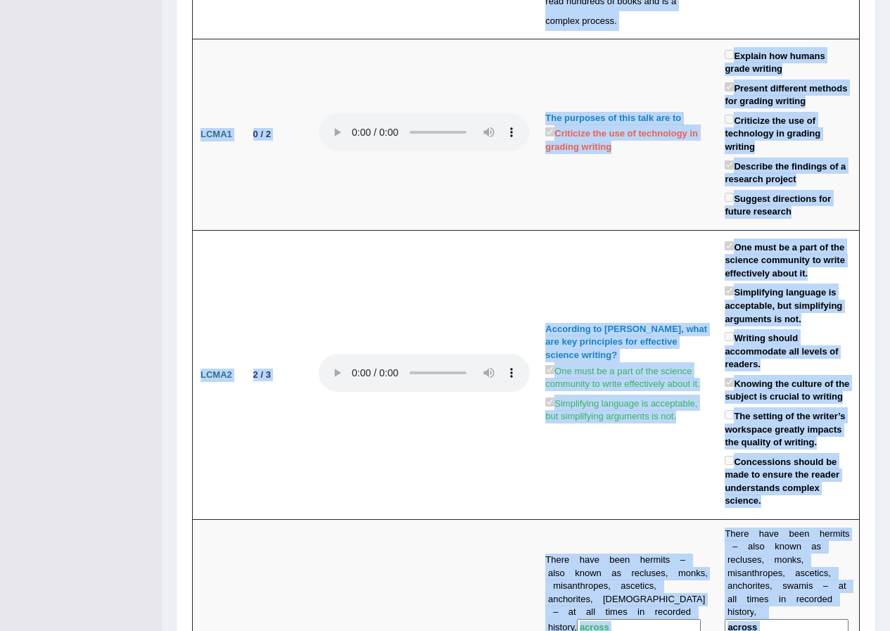
scroll to position [0, 0]
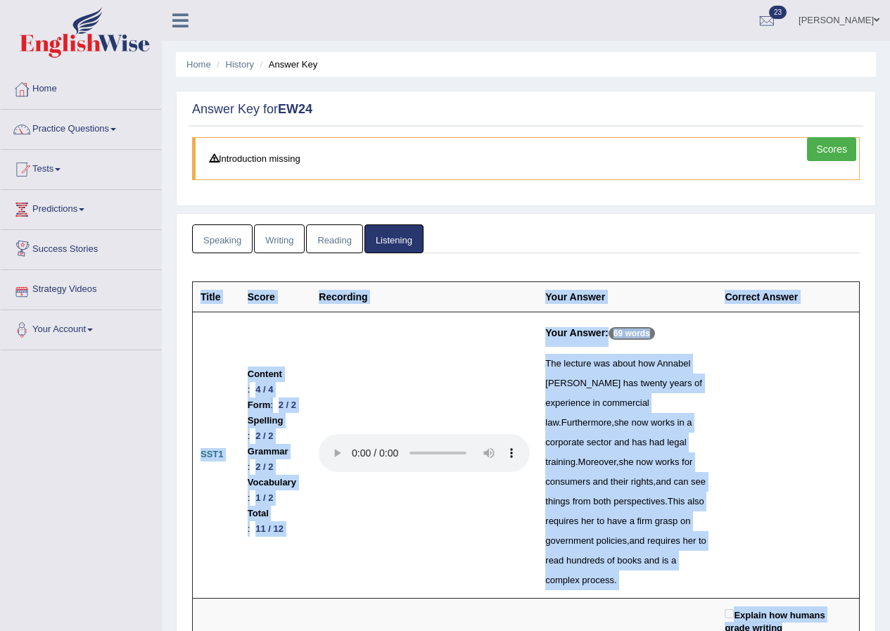
click at [233, 239] on link "Speaking" at bounding box center [222, 238] width 60 height 29
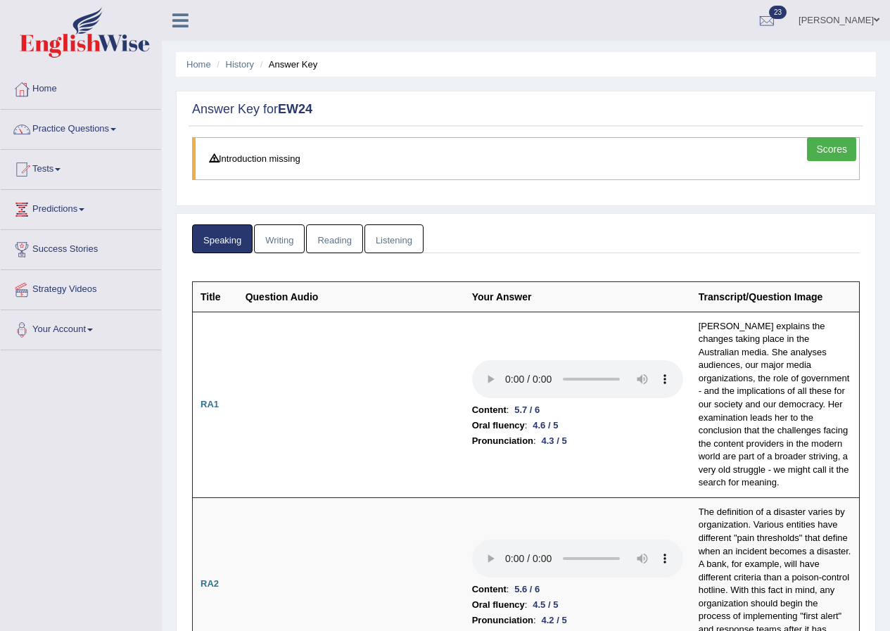
click at [840, 148] on link "Scores" at bounding box center [831, 149] width 49 height 24
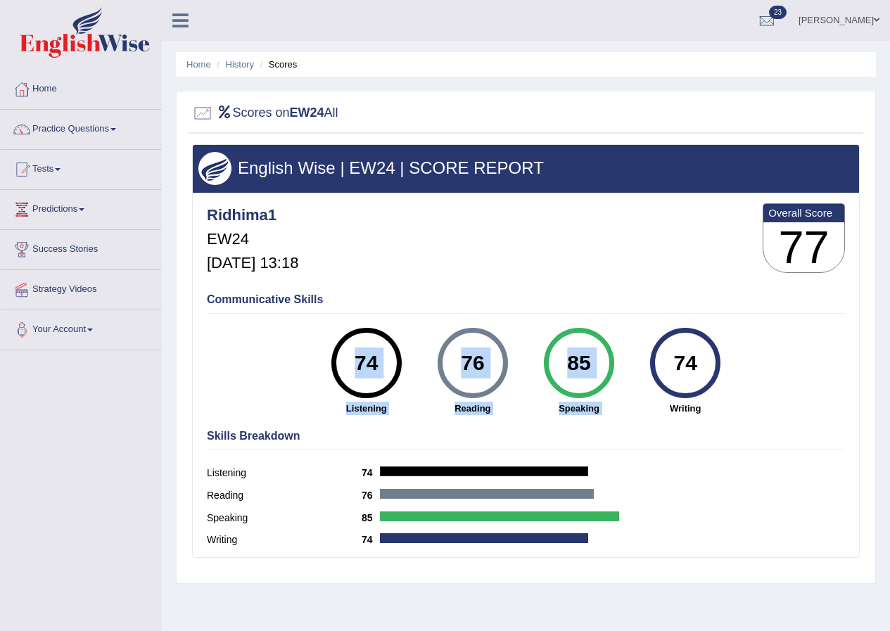
drag, startPoint x: 710, startPoint y: 349, endPoint x: 279, endPoint y: 348, distance: 430.4
click at [279, 348] on div "Communicative Skills 74 Listening 76 [GEOGRAPHIC_DATA] 85 Speaking 74 Writing" at bounding box center [525, 352] width 645 height 133
click at [570, 291] on div "Communicative Skills 74 Listening 76 [GEOGRAPHIC_DATA] 85 Speaking 74 Writing" at bounding box center [525, 352] width 645 height 133
drag, startPoint x: 347, startPoint y: 359, endPoint x: 733, endPoint y: 340, distance: 386.5
click at [733, 328] on div "74 Listening 76 Reading 85 Speaking 74 Writing" at bounding box center [526, 328] width 638 height 0
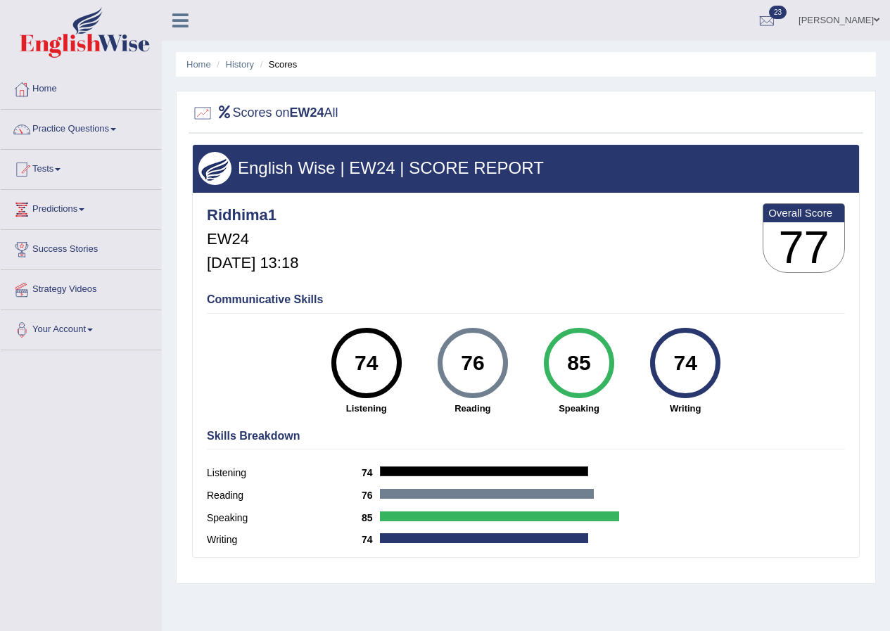
click at [662, 210] on div "Ridhima1 EW24 Sep 10, 2025, 13:18 Overall Score 77" at bounding box center [525, 242] width 645 height 84
click at [867, 15] on link "Ridhima Arora" at bounding box center [839, 18] width 102 height 37
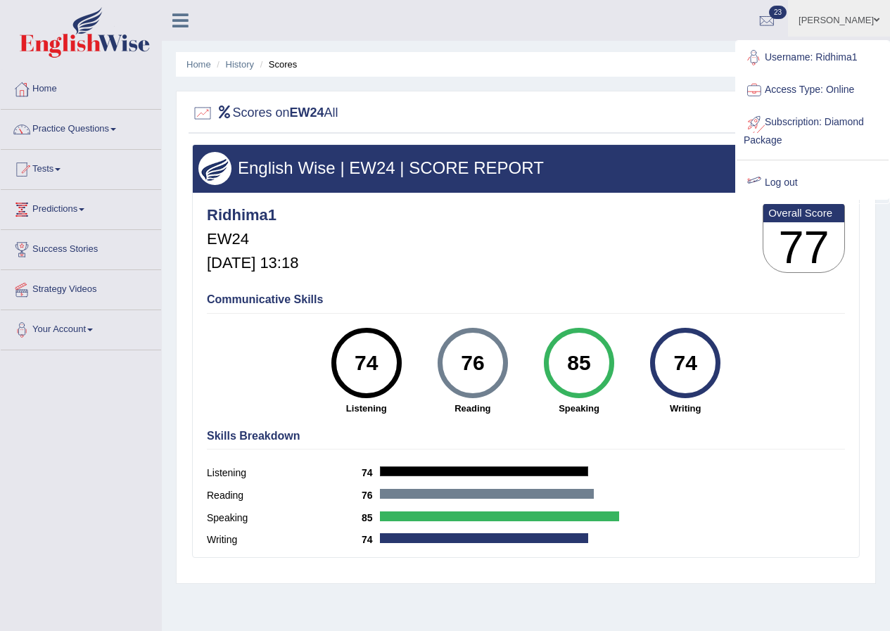
click at [800, 183] on link "Log out" at bounding box center [812, 183] width 152 height 32
